Goal: Task Accomplishment & Management: Manage account settings

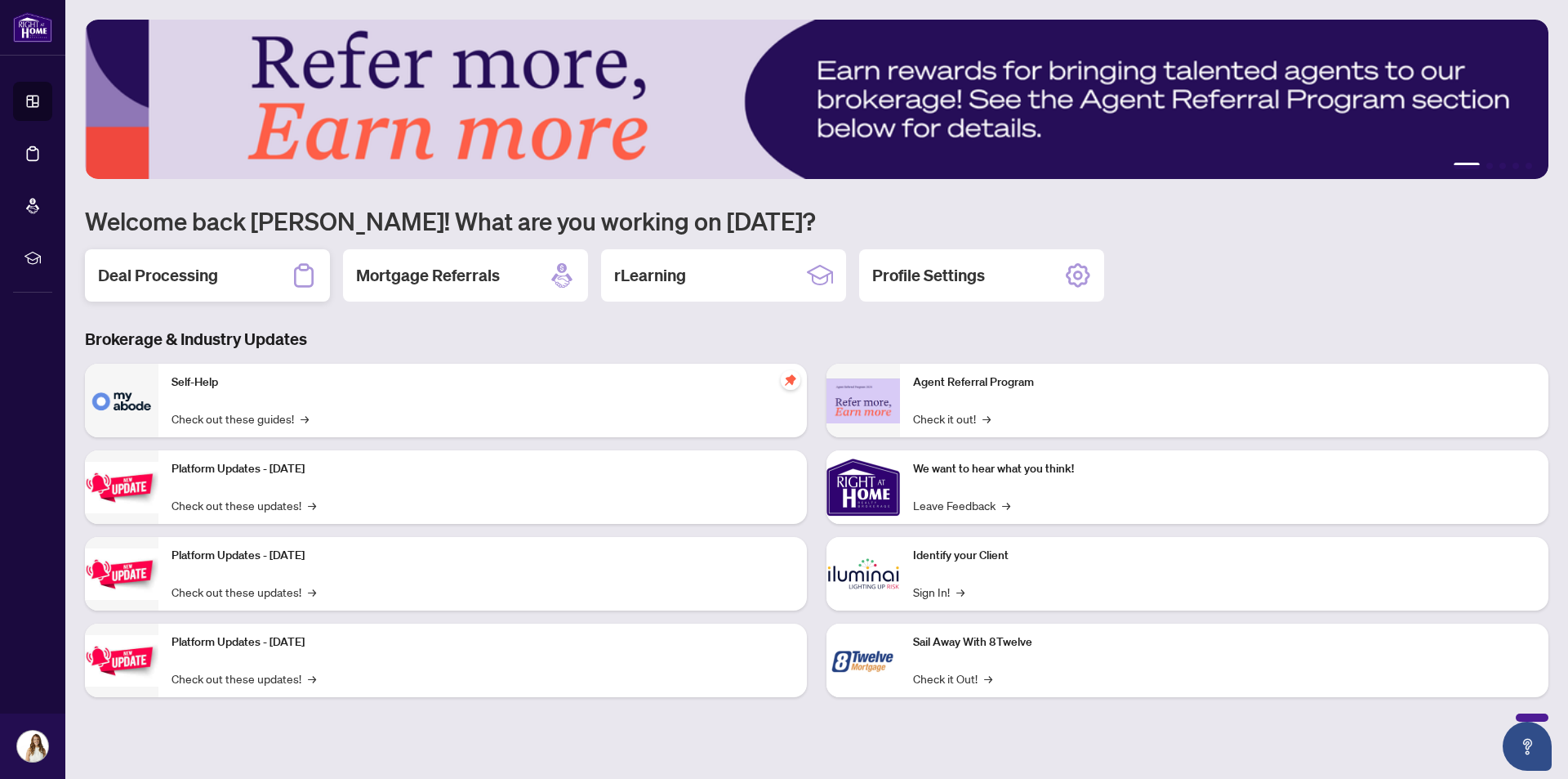
click at [237, 272] on div "Deal Processing" at bounding box center [207, 275] width 245 height 52
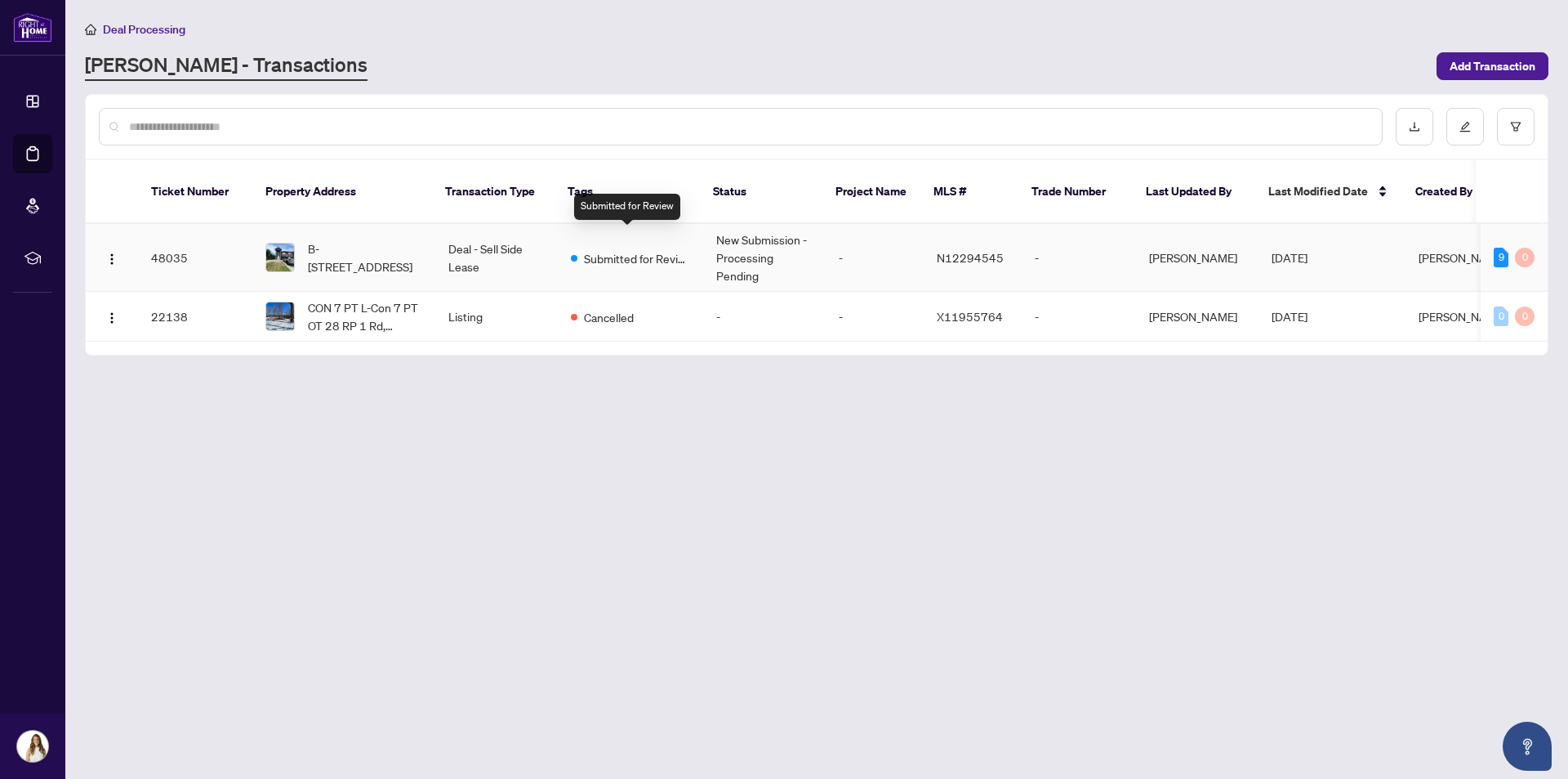
click at [620, 249] on span "Submitted for Review" at bounding box center [637, 258] width 106 height 18
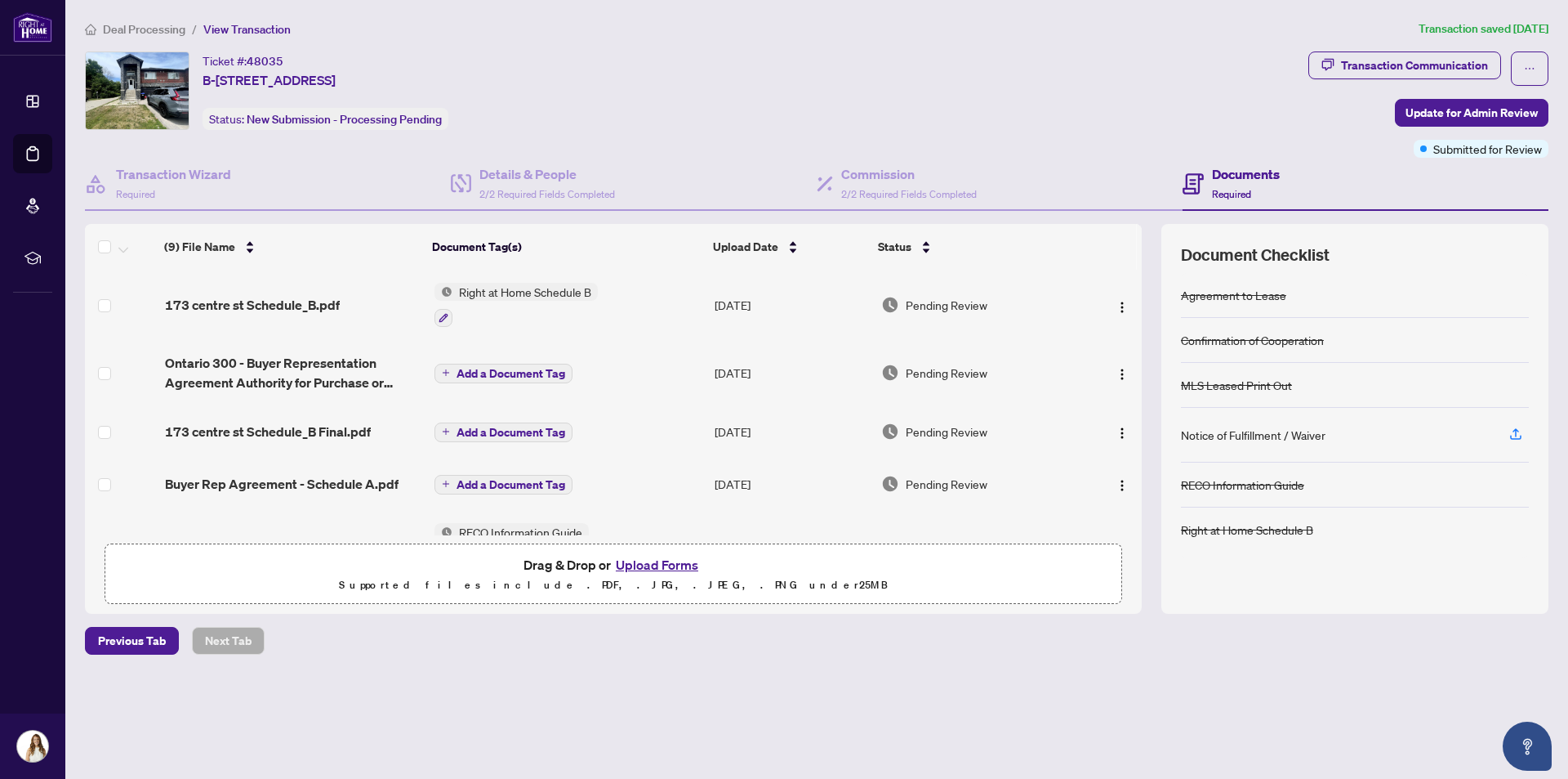
click at [669, 565] on button "Upload Forms" at bounding box center [657, 564] width 92 height 21
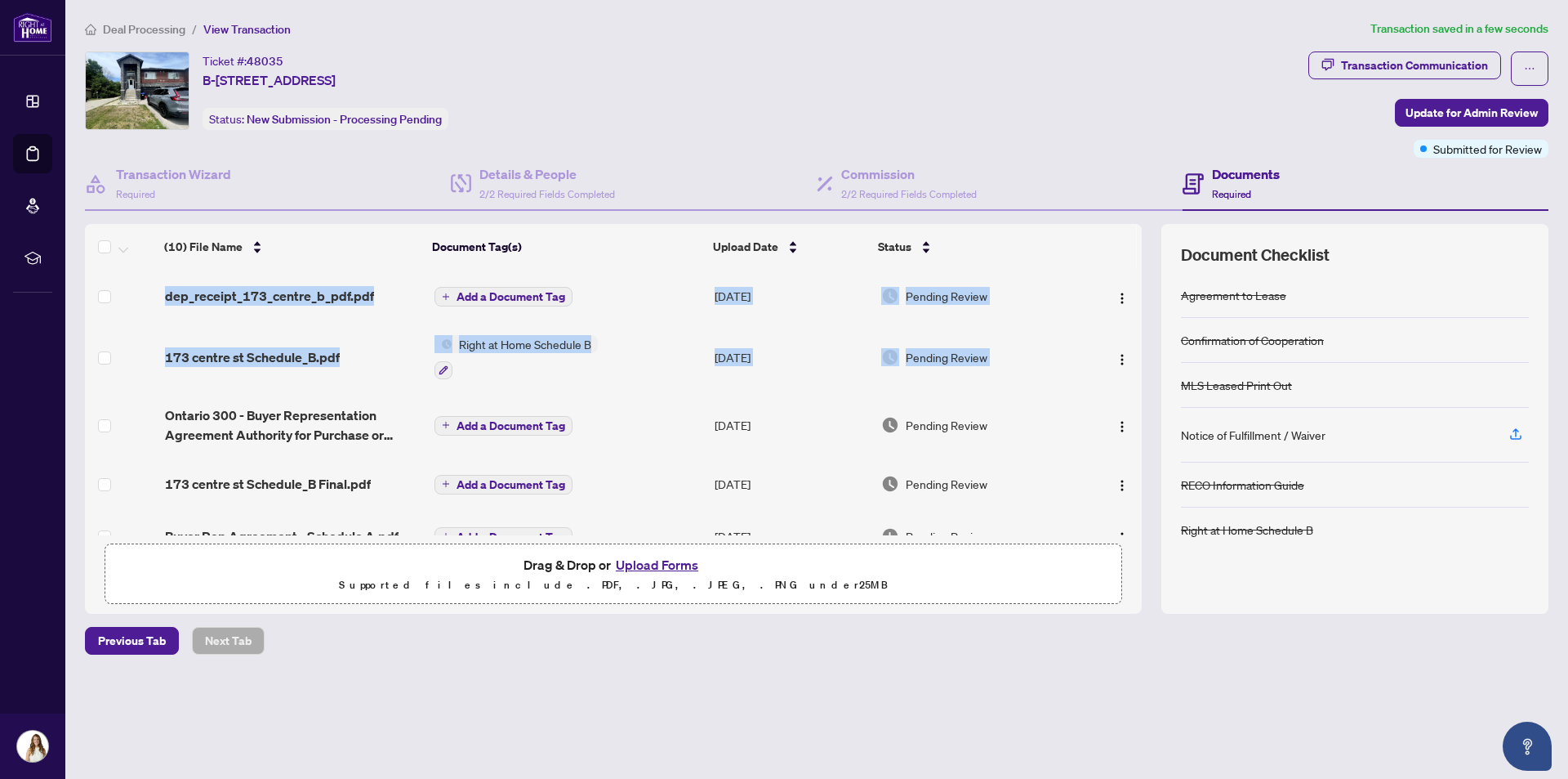
drag, startPoint x: 1136, startPoint y: 339, endPoint x: 1137, endPoint y: 399, distance: 60.0
click at [1137, 399] on div "dep_receipt_173_centre_b_pdf.pdf Add a Document Tag [DATE] Pending Review 173 c…" at bounding box center [613, 402] width 1057 height 266
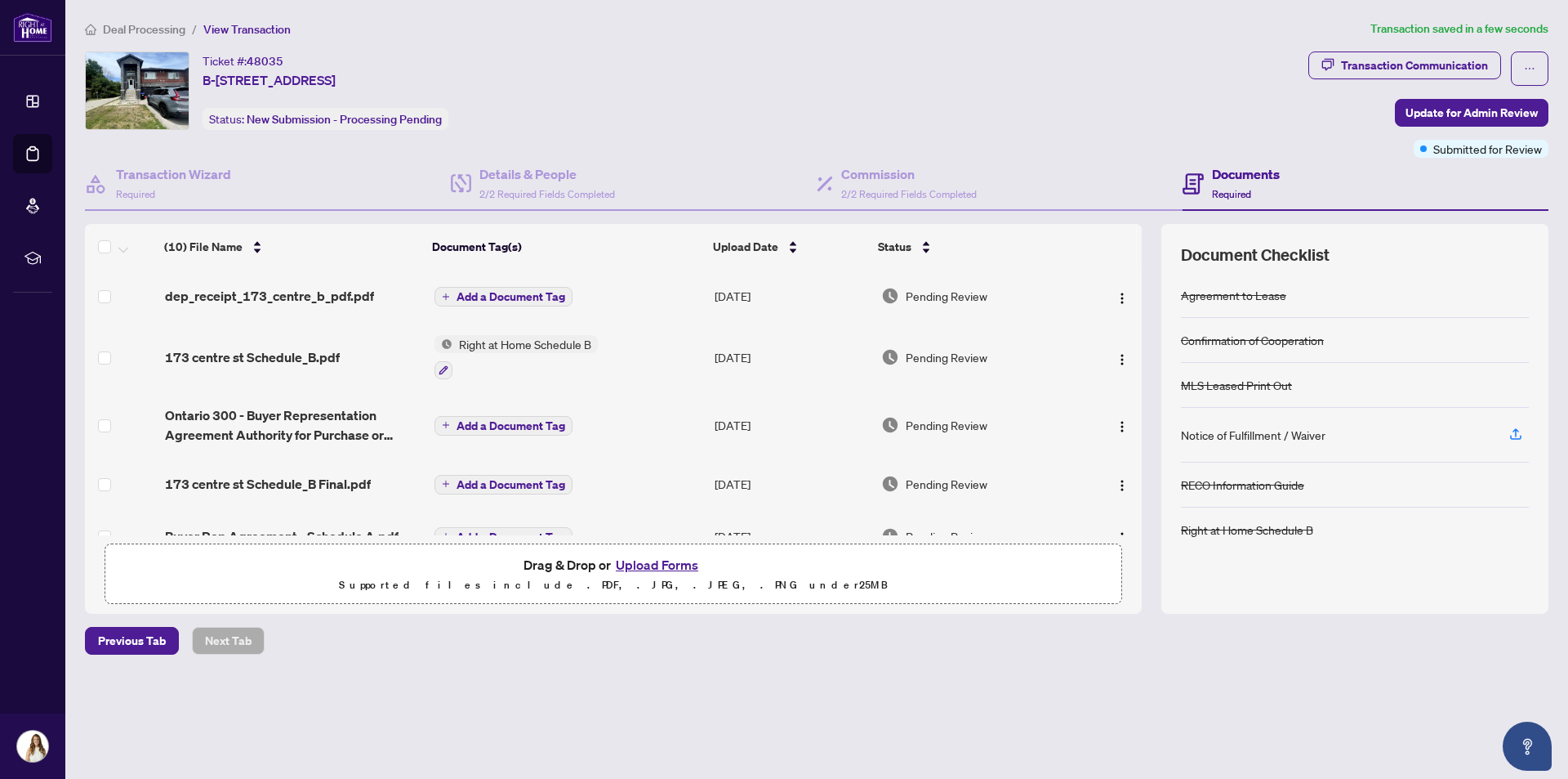
click at [818, 693] on div "Deal Processing / View Transaction Transaction saved in a few seconds Ticket #:…" at bounding box center [816, 365] width 1477 height 692
